Goal: Transaction & Acquisition: Purchase product/service

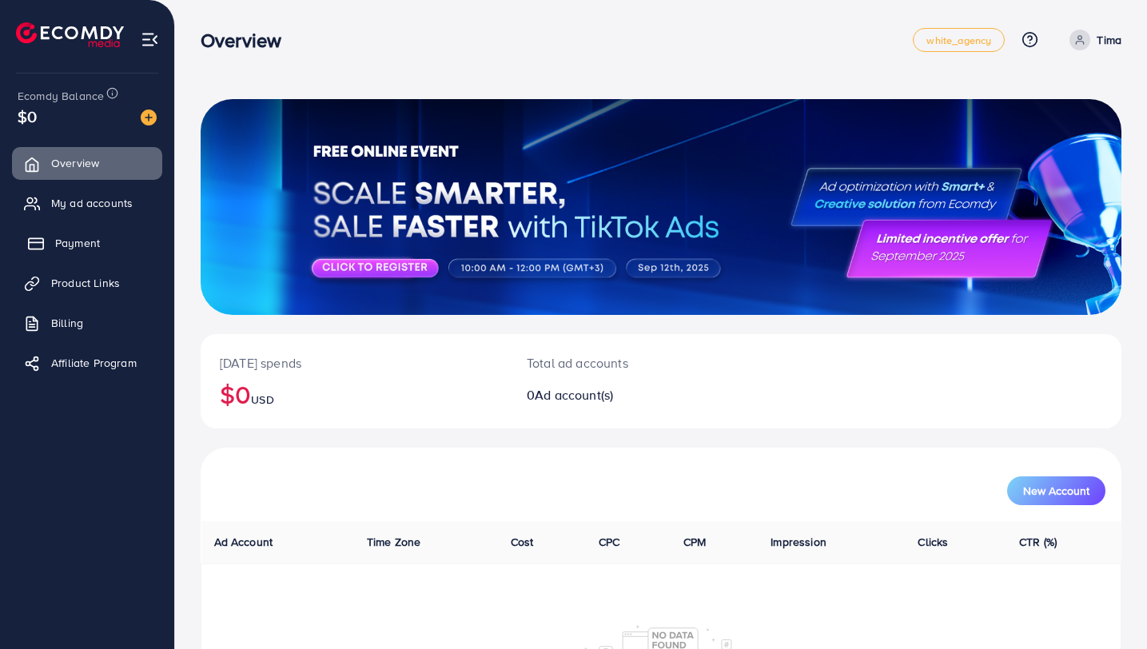
click at [110, 245] on link "Payment" at bounding box center [87, 243] width 150 height 32
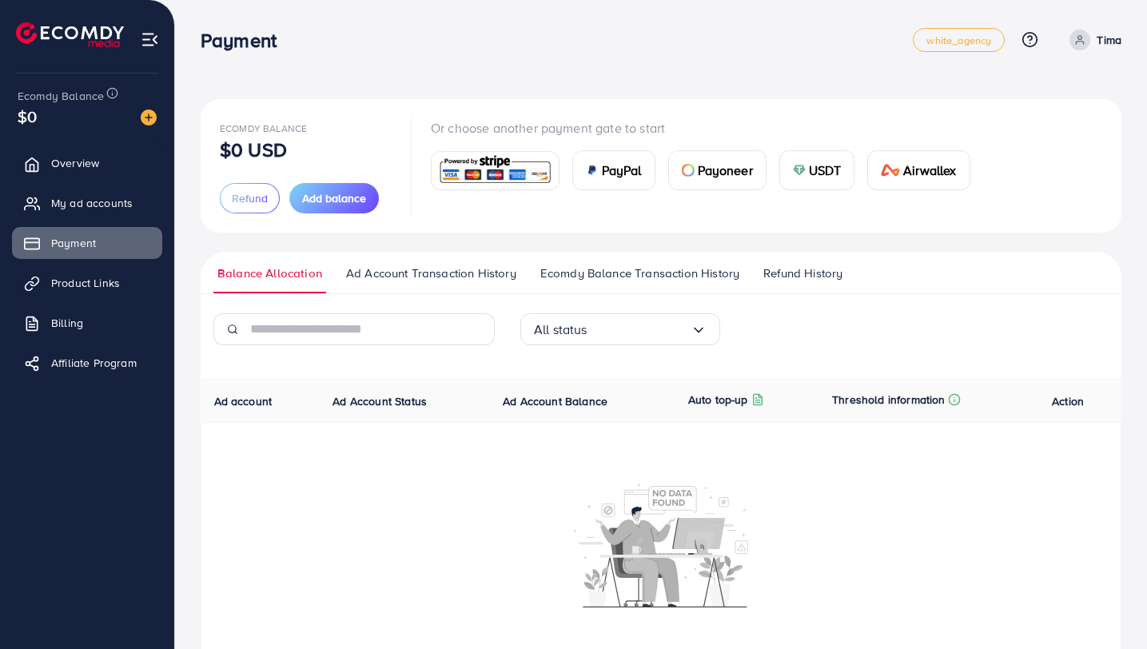
click at [494, 163] on img at bounding box center [494, 170] width 117 height 34
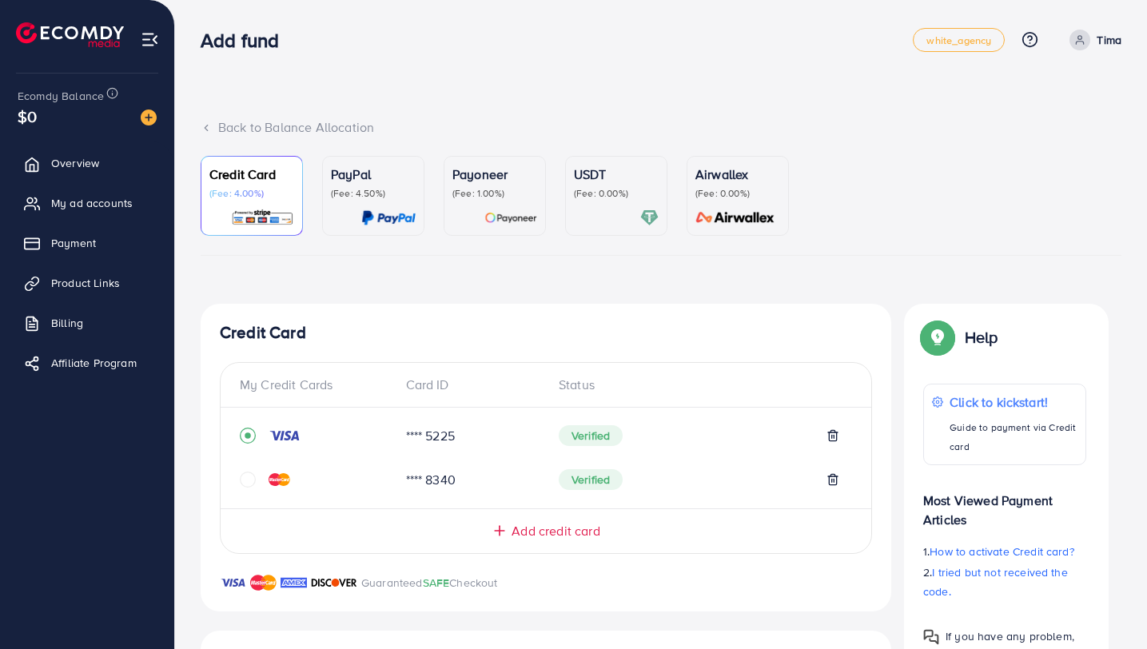
scroll to position [327, 0]
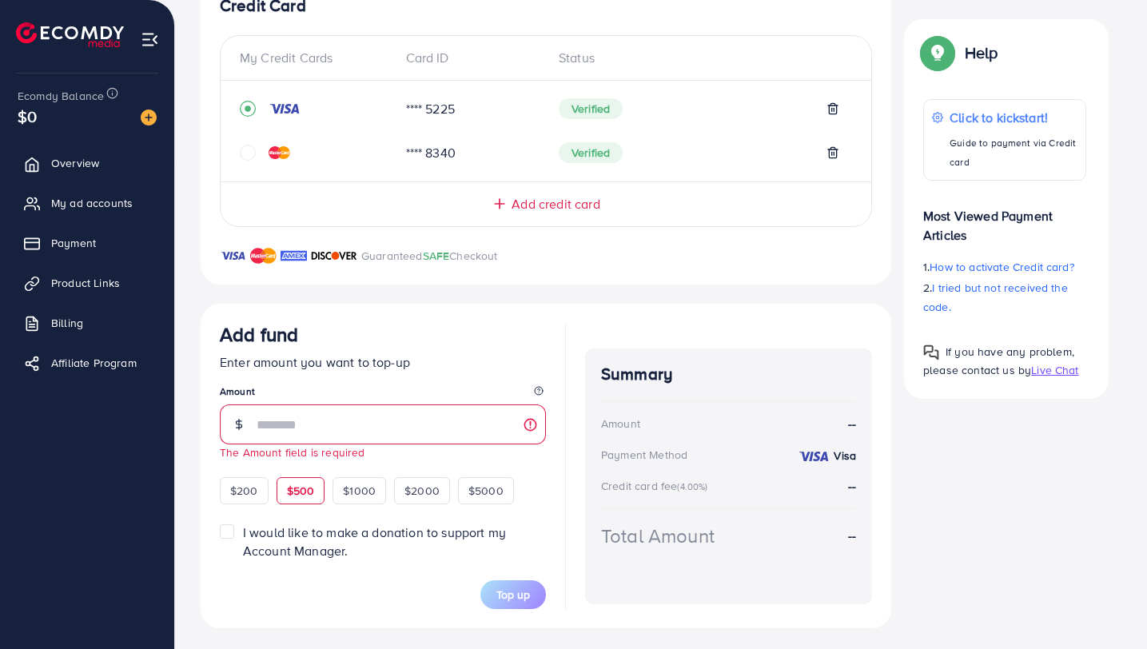
click at [300, 473] on div "$200 $500 $1000 $2000 $5000" at bounding box center [383, 488] width 326 height 31
click at [304, 487] on span "$500" at bounding box center [301, 491] width 28 height 16
type input "***"
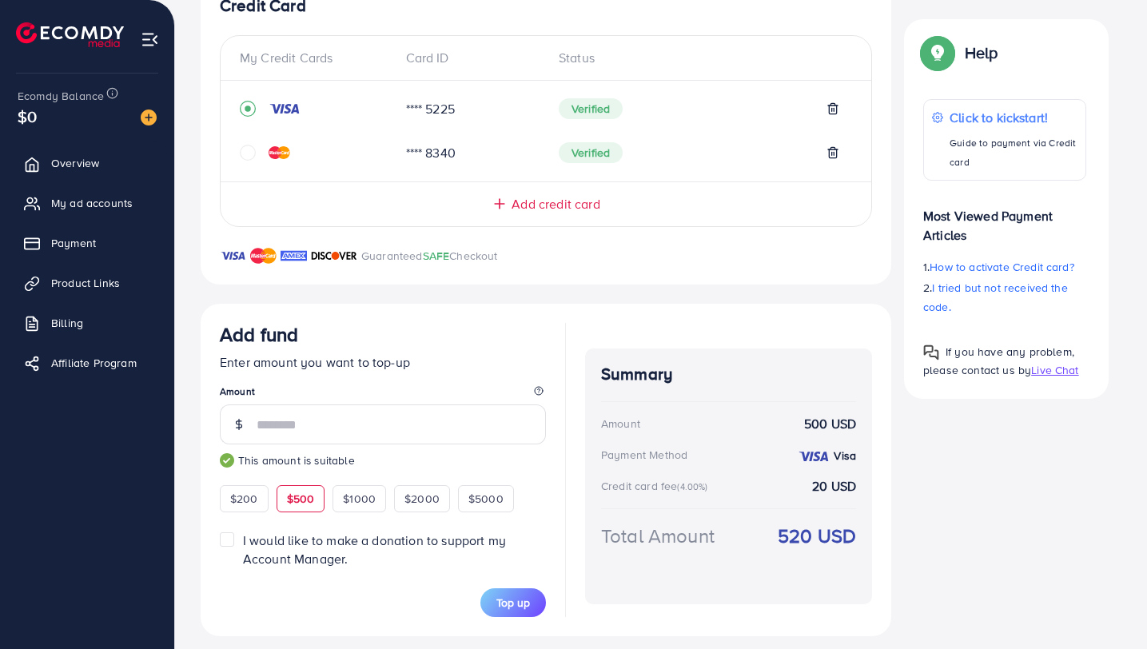
scroll to position [339, 0]
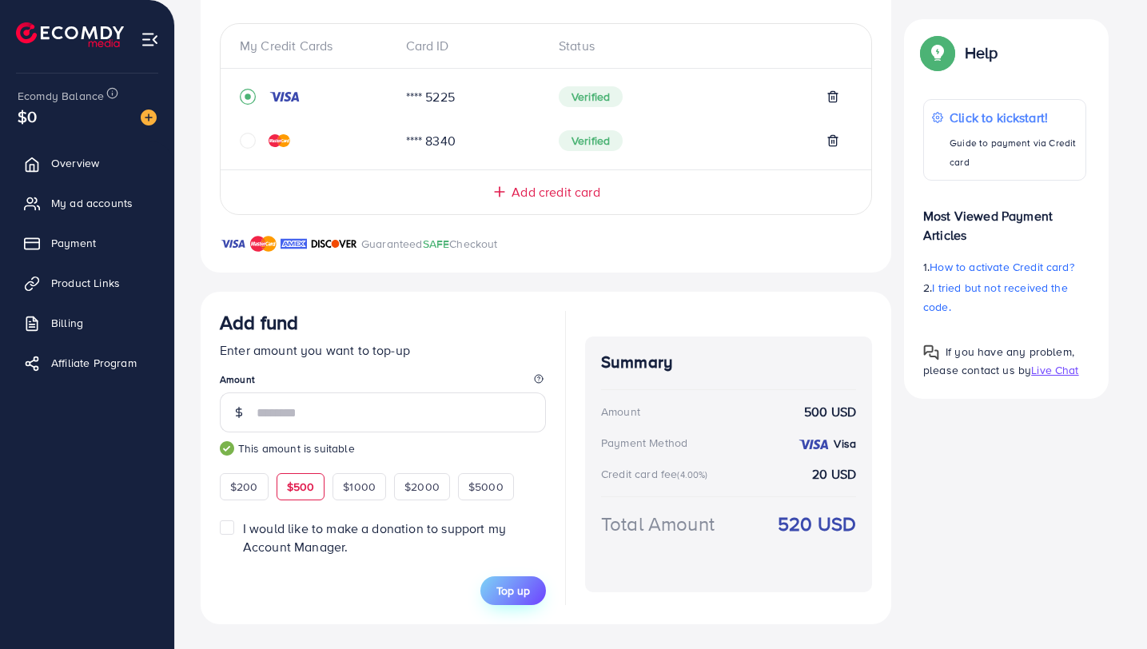
click at [516, 585] on span "Top up" at bounding box center [513, 591] width 34 height 16
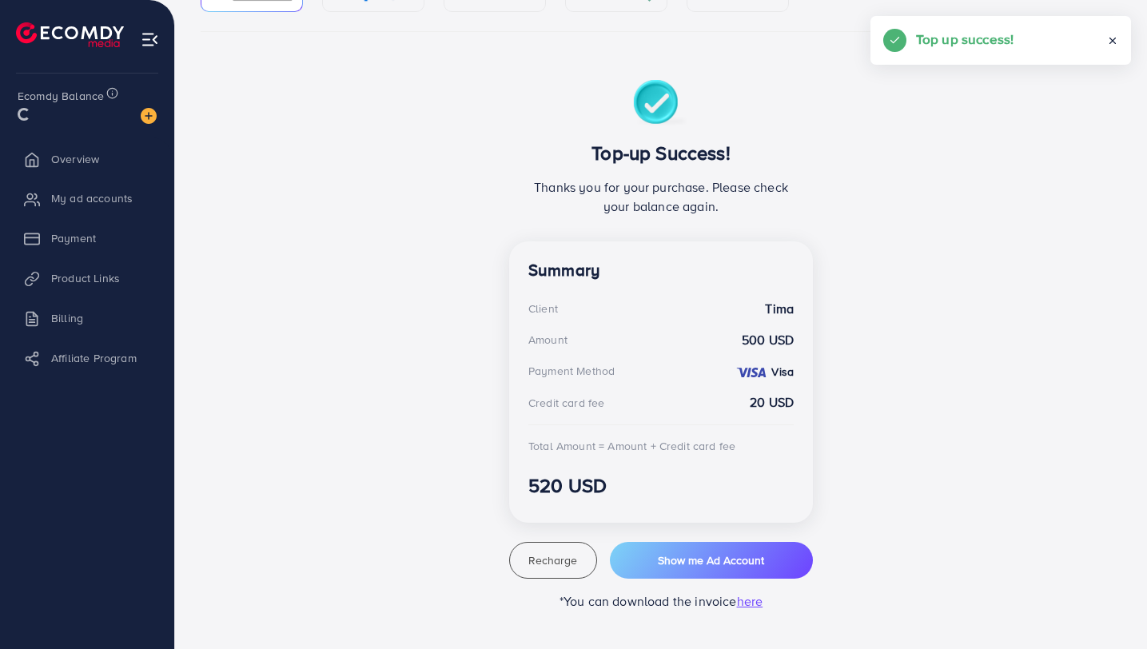
scroll to position [223, 0]
